Goal: Task Accomplishment & Management: Use online tool/utility

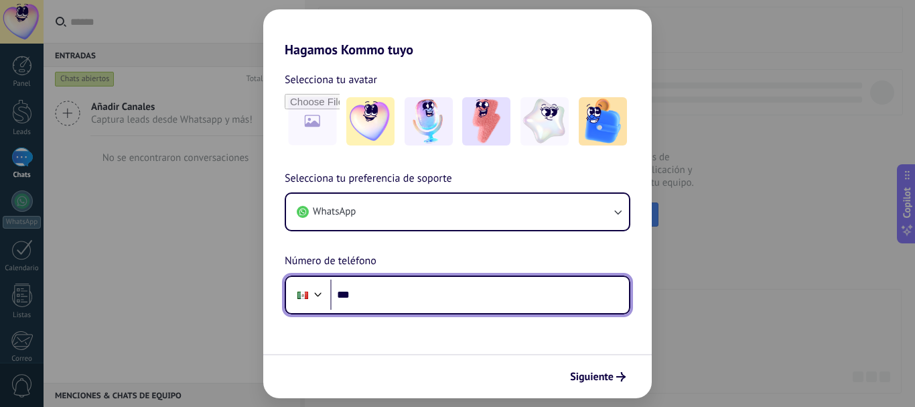
click at [377, 300] on input "***" at bounding box center [479, 294] width 299 height 31
type input "**********"
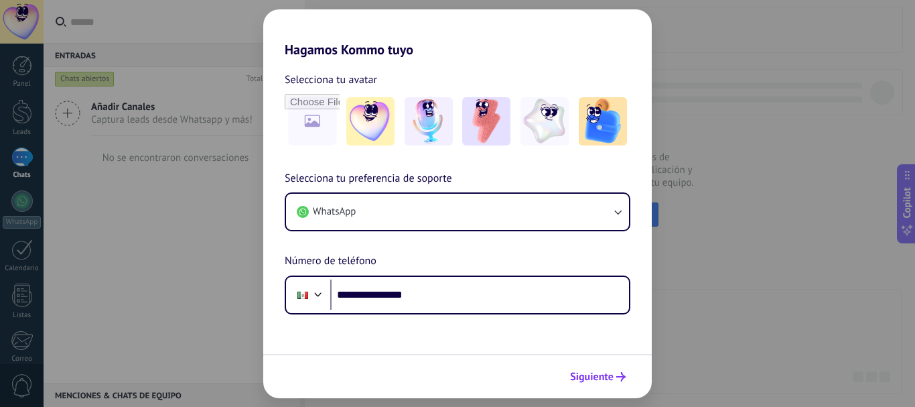
click at [608, 373] on span "Siguiente" at bounding box center [592, 376] width 44 height 9
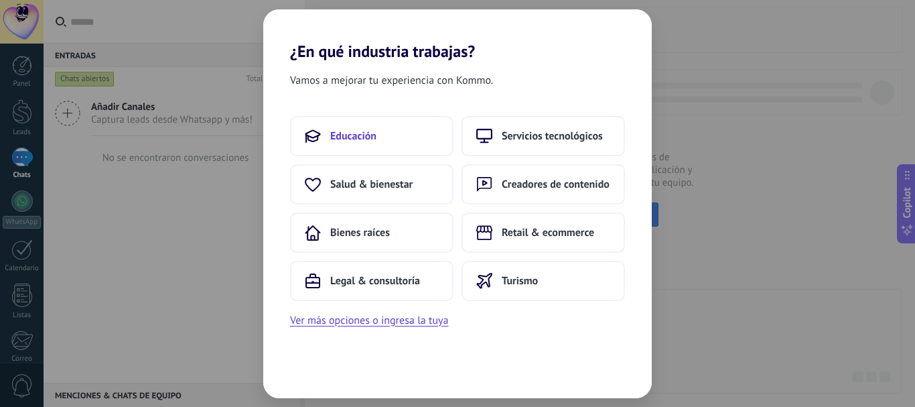
click at [352, 134] on span "Educación" at bounding box center [353, 135] width 46 height 13
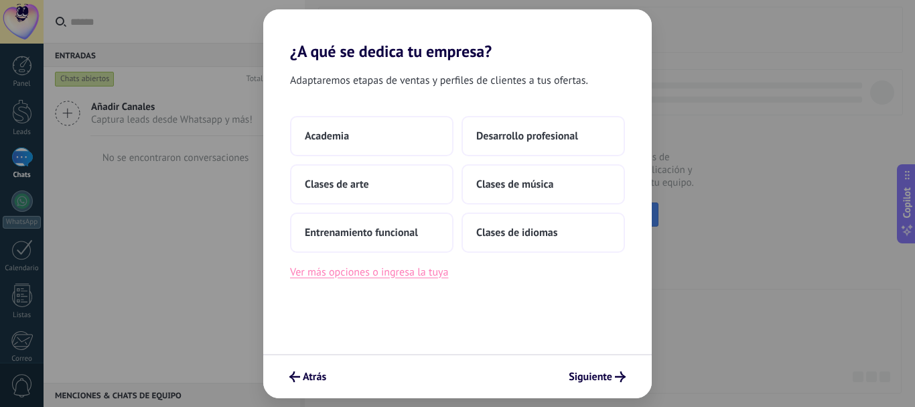
click at [347, 269] on button "Ver más opciones o ingresa la tuya" at bounding box center [369, 271] width 158 height 17
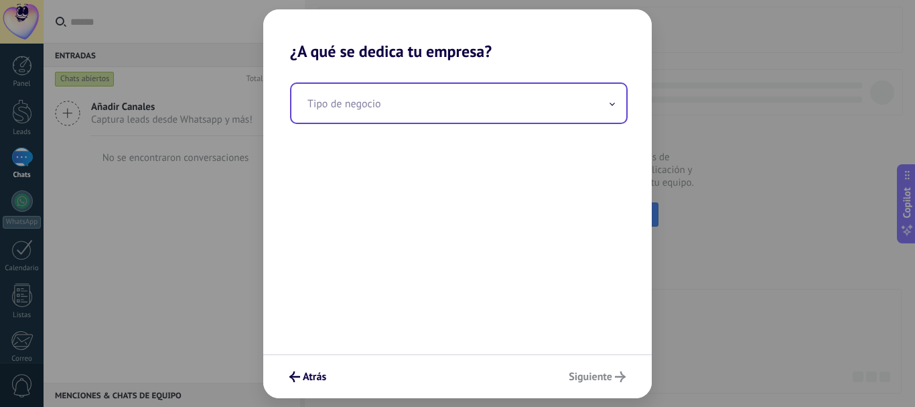
click at [616, 103] on input "text" at bounding box center [458, 103] width 335 height 39
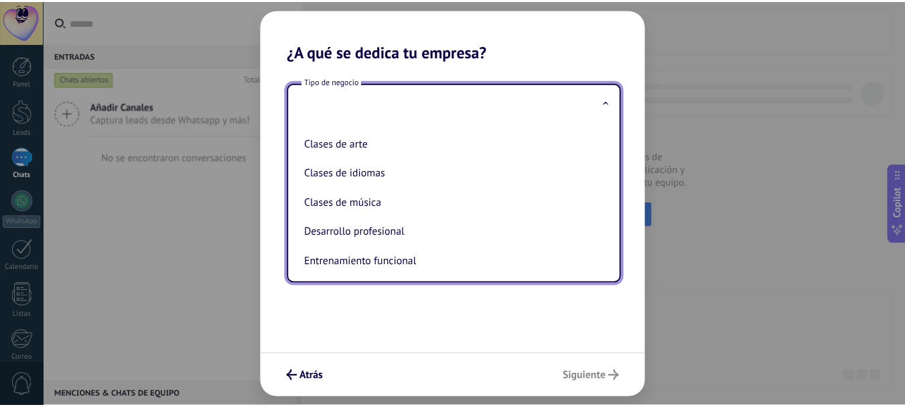
scroll to position [31, 0]
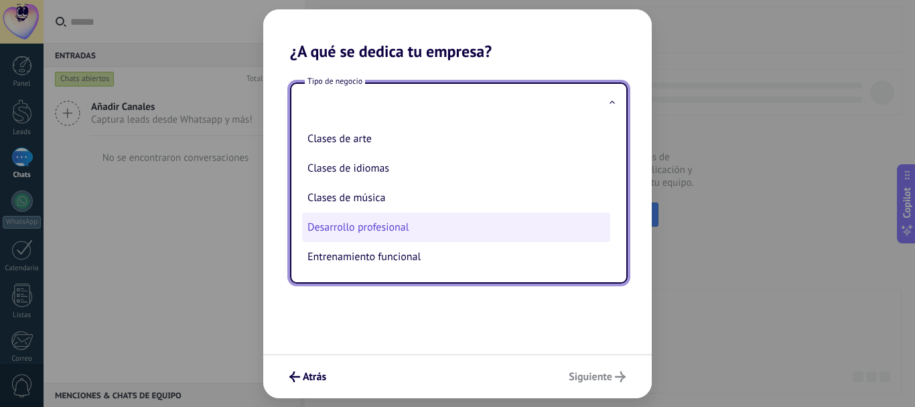
click at [322, 223] on li "Desarrollo profesional" at bounding box center [456, 226] width 308 height 29
type input "**********"
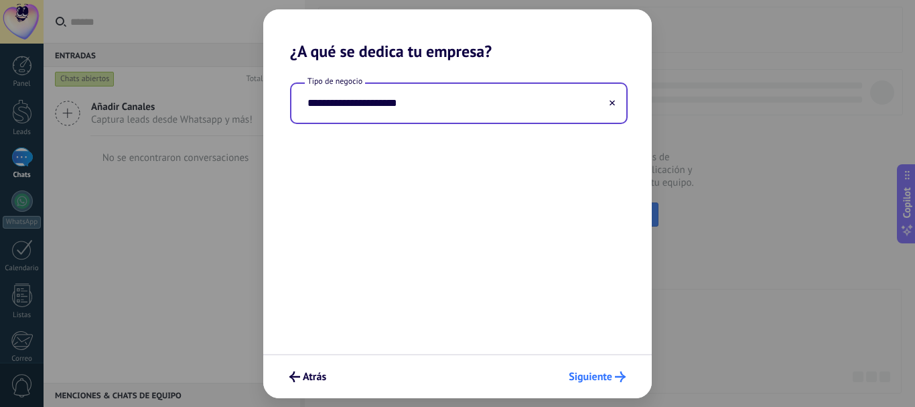
click at [592, 375] on span "Siguiente" at bounding box center [591, 376] width 44 height 9
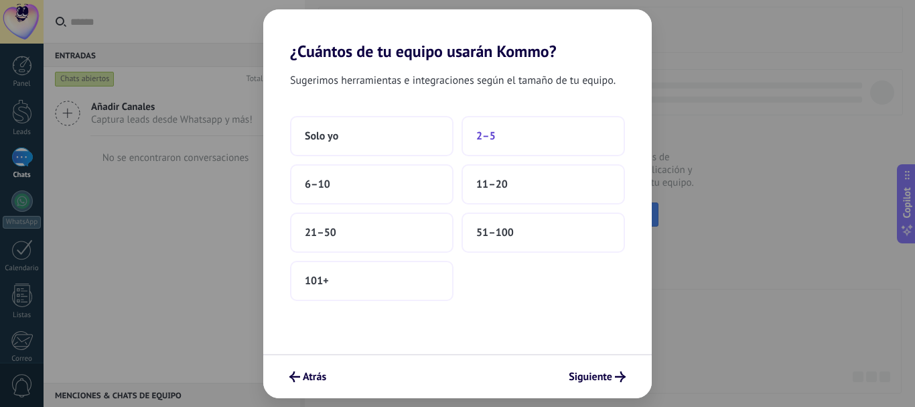
click at [490, 133] on span "2–5" at bounding box center [485, 135] width 19 height 13
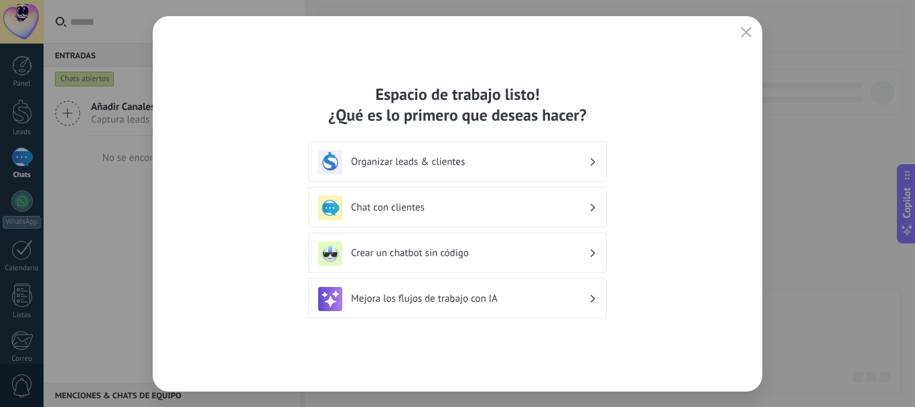
click at [471, 159] on h3 "Organizar leads & clientes" at bounding box center [470, 161] width 238 height 13
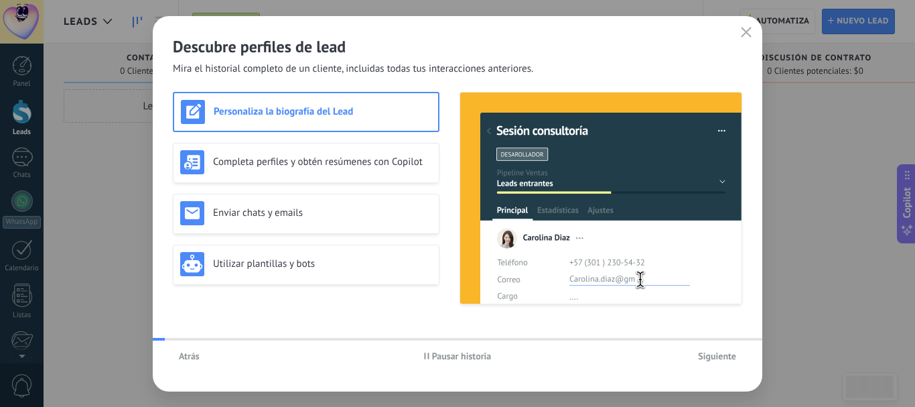
click at [516, 57] on div "Descubre perfiles de lead Mira el historial completo de un cliente, incluidas t…" at bounding box center [458, 46] width 610 height 60
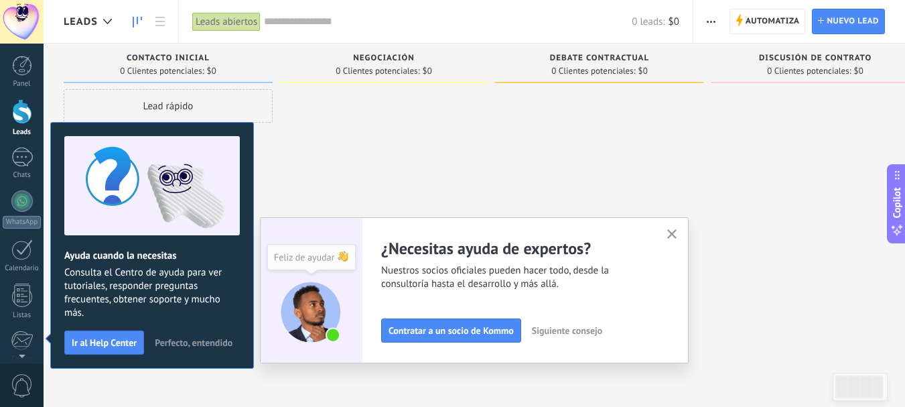
click at [196, 338] on span "Perfecto, entendido" at bounding box center [194, 342] width 78 height 9
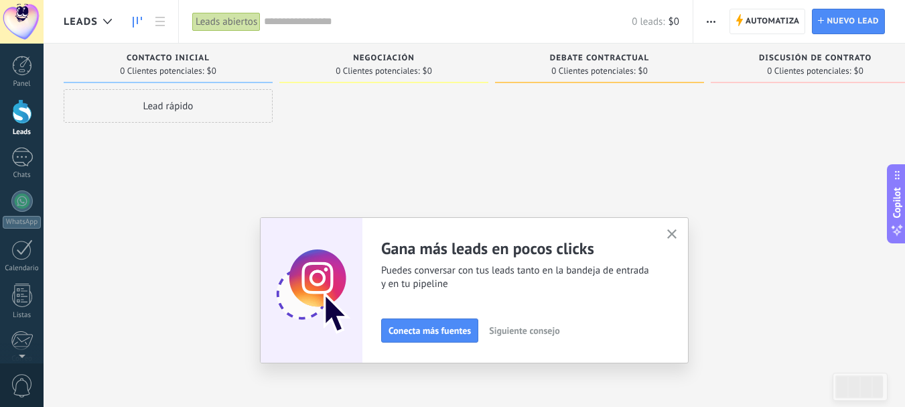
click at [677, 230] on icon "button" at bounding box center [672, 234] width 10 height 10
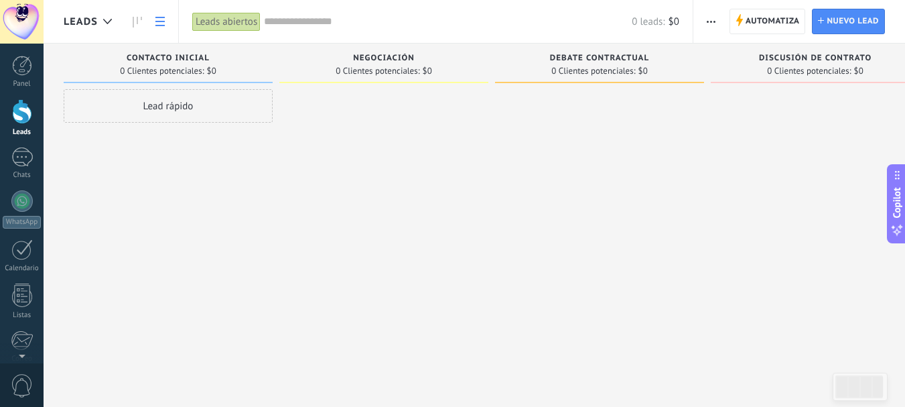
click at [156, 19] on icon at bounding box center [159, 21] width 9 height 9
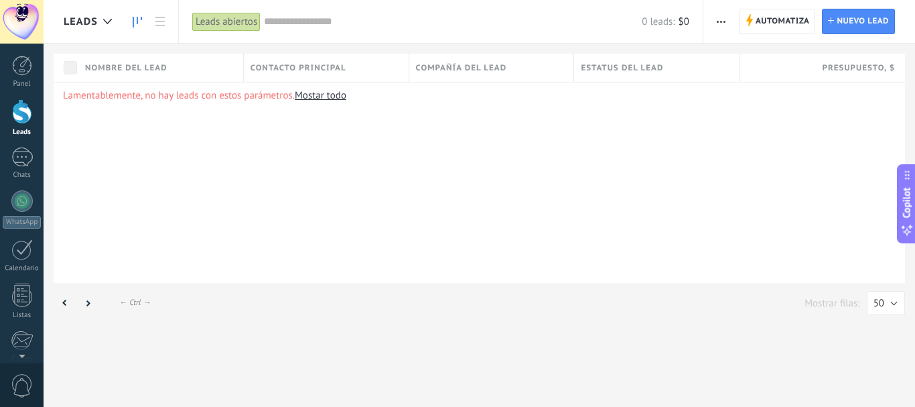
click at [131, 15] on link at bounding box center [137, 22] width 23 height 26
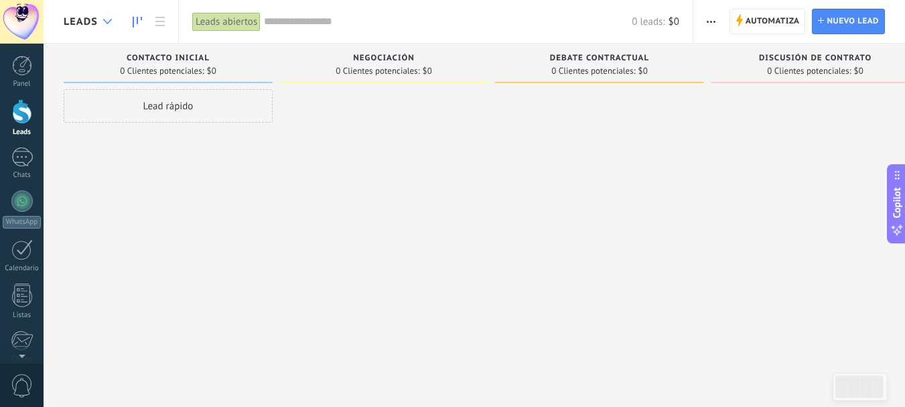
click at [99, 19] on div at bounding box center [107, 22] width 22 height 26
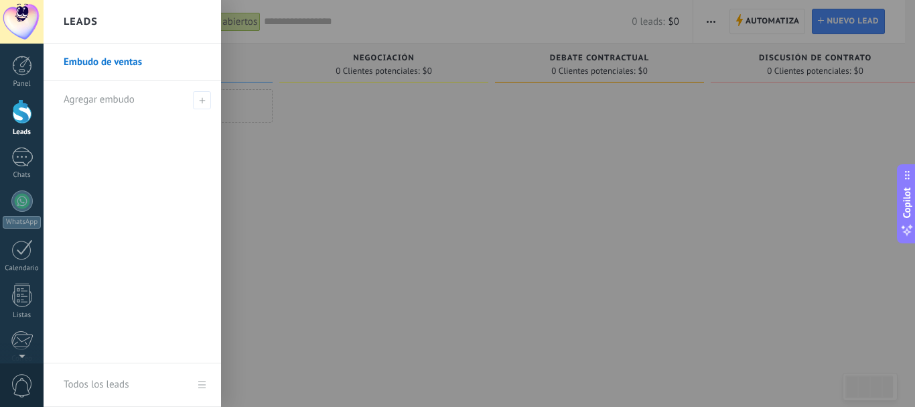
click at [379, 176] on div at bounding box center [501, 203] width 915 height 407
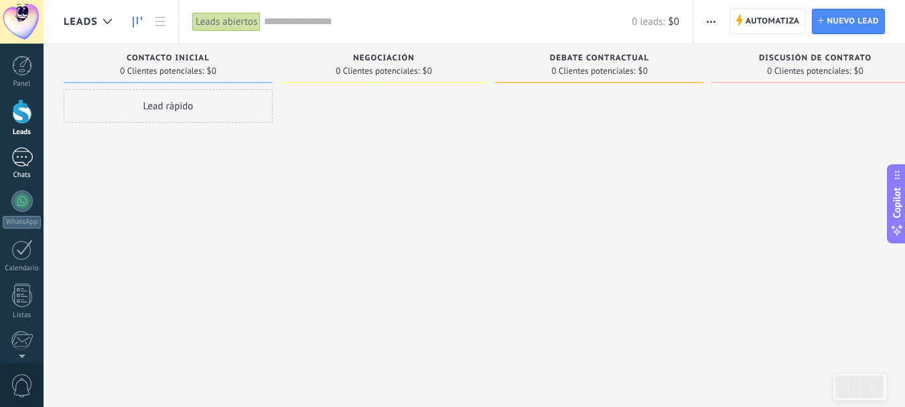
click at [19, 158] on div at bounding box center [21, 156] width 21 height 19
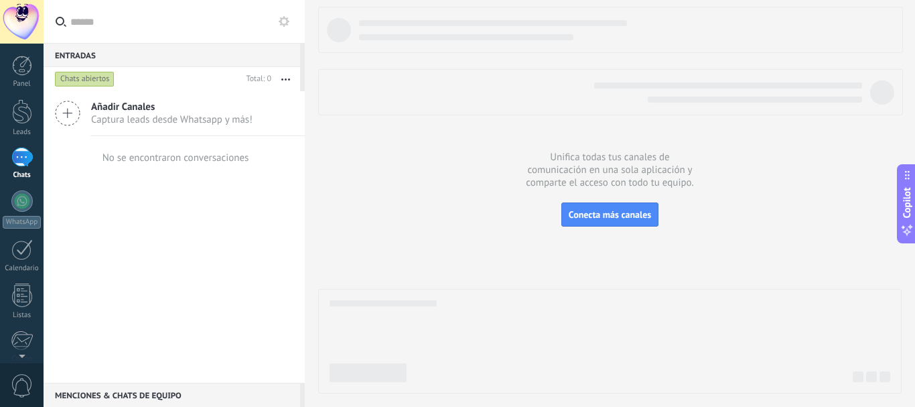
click at [67, 113] on icon at bounding box center [67, 112] width 25 height 25
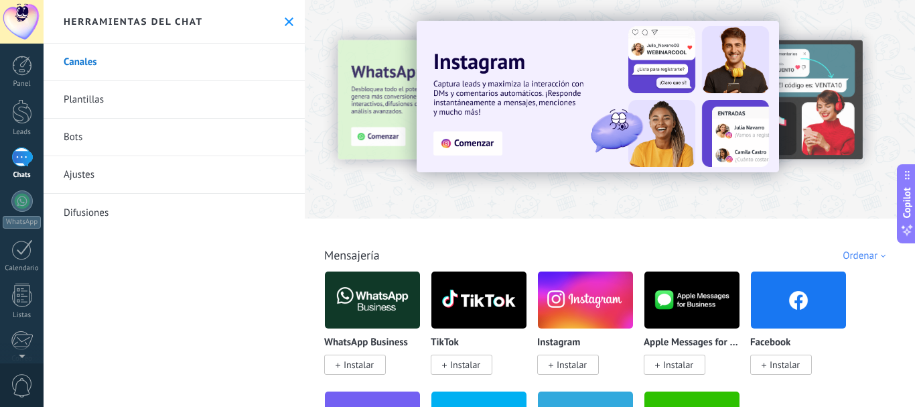
click at [768, 362] on span "Instalar" at bounding box center [781, 364] width 62 height 20
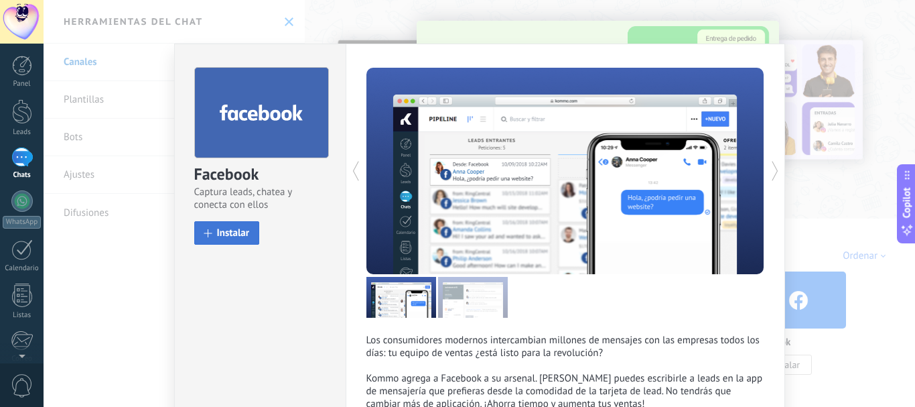
click at [200, 226] on button "Instalar" at bounding box center [227, 232] width 66 height 23
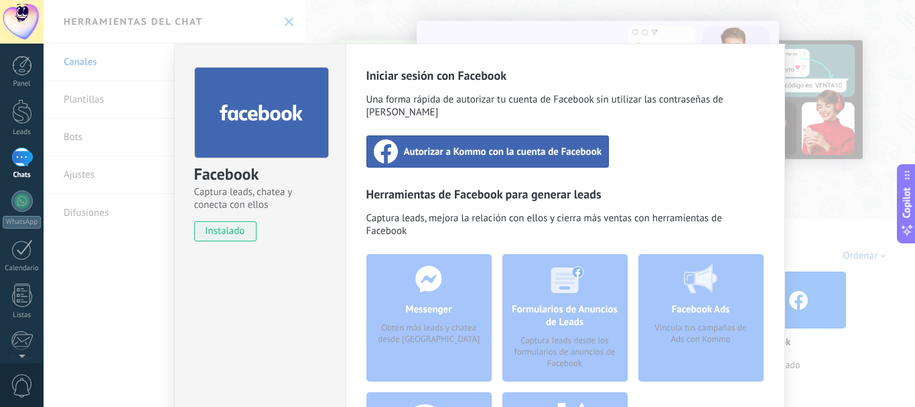
click at [465, 145] on span "Autorizar a Kommo con la cuenta de Facebook" at bounding box center [503, 151] width 198 height 13
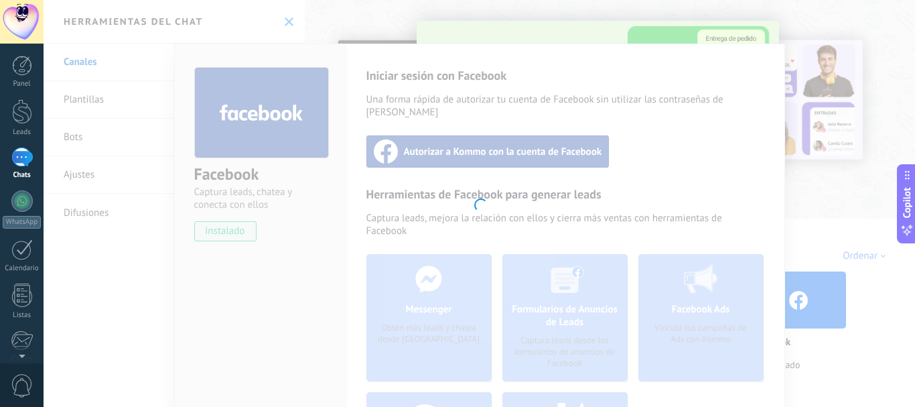
click at [252, 250] on div at bounding box center [480, 203] width 872 height 407
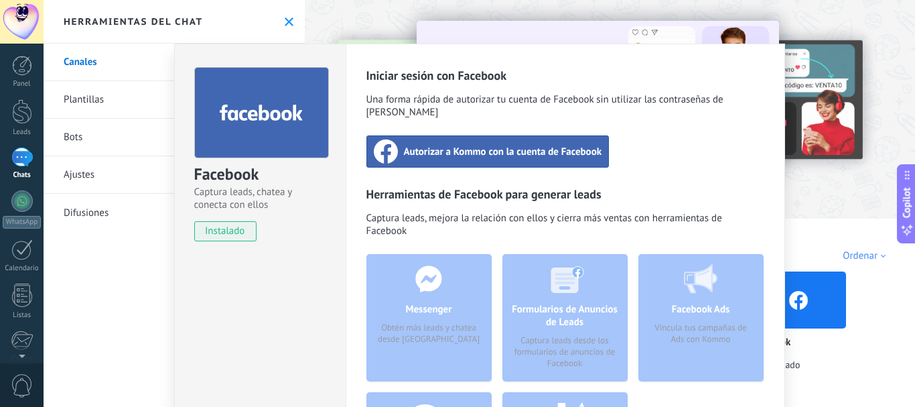
click at [19, 164] on div at bounding box center [21, 156] width 21 height 19
